Goal: Information Seeking & Learning: Learn about a topic

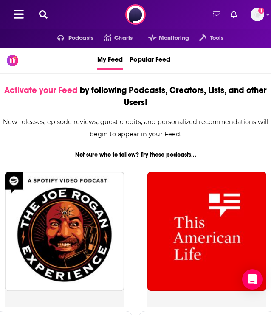
click at [47, 12] on icon at bounding box center [43, 14] width 9 height 9
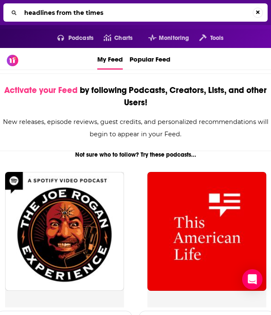
type input "headlines from the times"
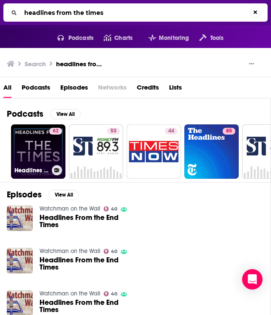
click at [30, 145] on link "62 Headlines From The Times" at bounding box center [38, 152] width 54 height 54
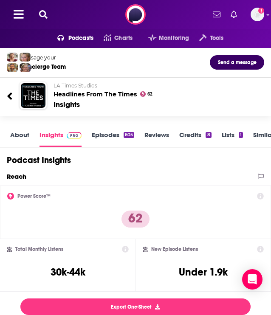
click at [45, 15] on icon at bounding box center [43, 14] width 9 height 9
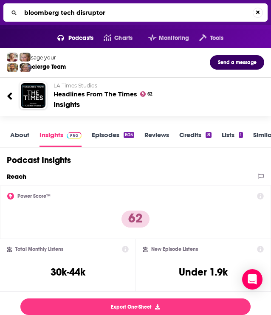
type input "bloomberg tech disruptors"
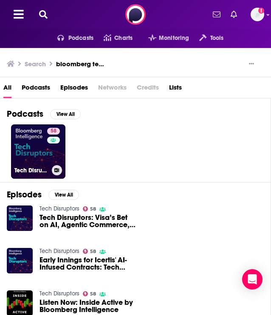
click at [45, 159] on link "58 Tech Disruptors" at bounding box center [38, 152] width 54 height 54
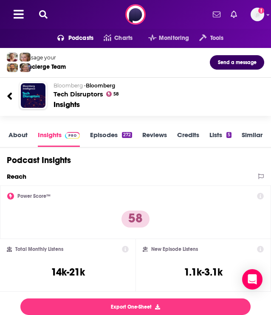
scroll to position [1, 0]
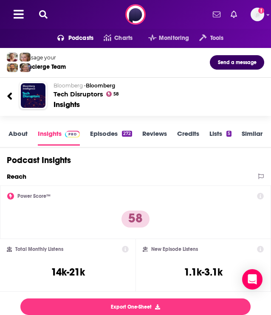
click at [42, 12] on icon at bounding box center [43, 14] width 9 height 9
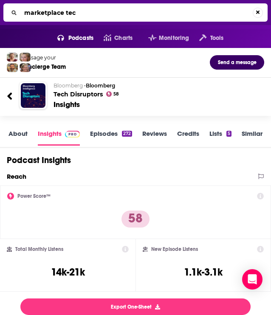
type input "marketplace tech"
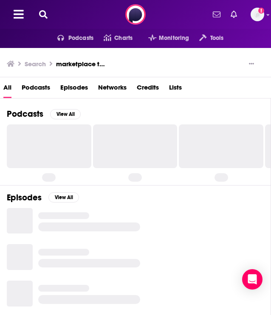
scroll to position [15, 0]
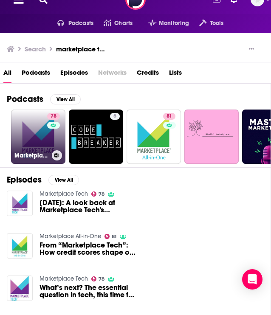
click at [29, 142] on link "78 Marketplace Tech" at bounding box center [38, 137] width 54 height 54
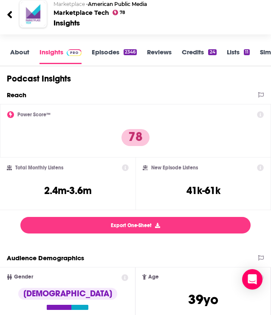
scroll to position [48, 0]
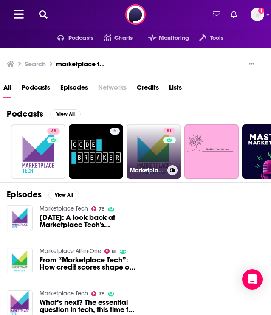
click at [139, 137] on link "81 Marketplace All-in-One" at bounding box center [154, 152] width 54 height 54
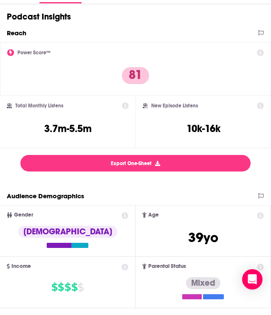
scroll to position [176, 0]
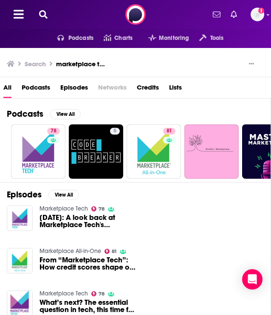
click at [45, 17] on icon at bounding box center [43, 14] width 9 height 9
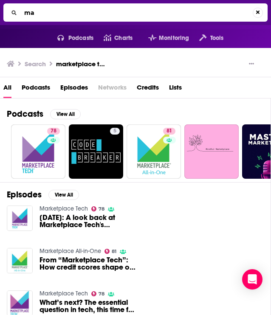
type input "m"
type input "motley fool money"
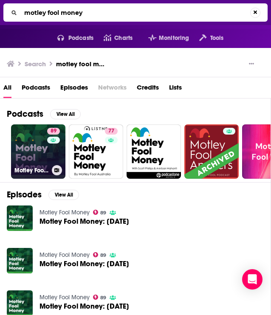
click at [41, 153] on link "89 Motley Fool Money" at bounding box center [38, 152] width 54 height 54
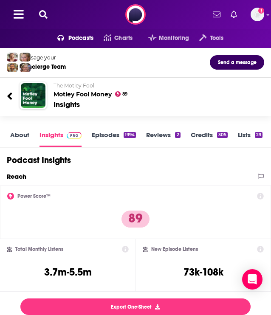
scroll to position [85, 0]
